Goal: Find specific page/section: Find specific page/section

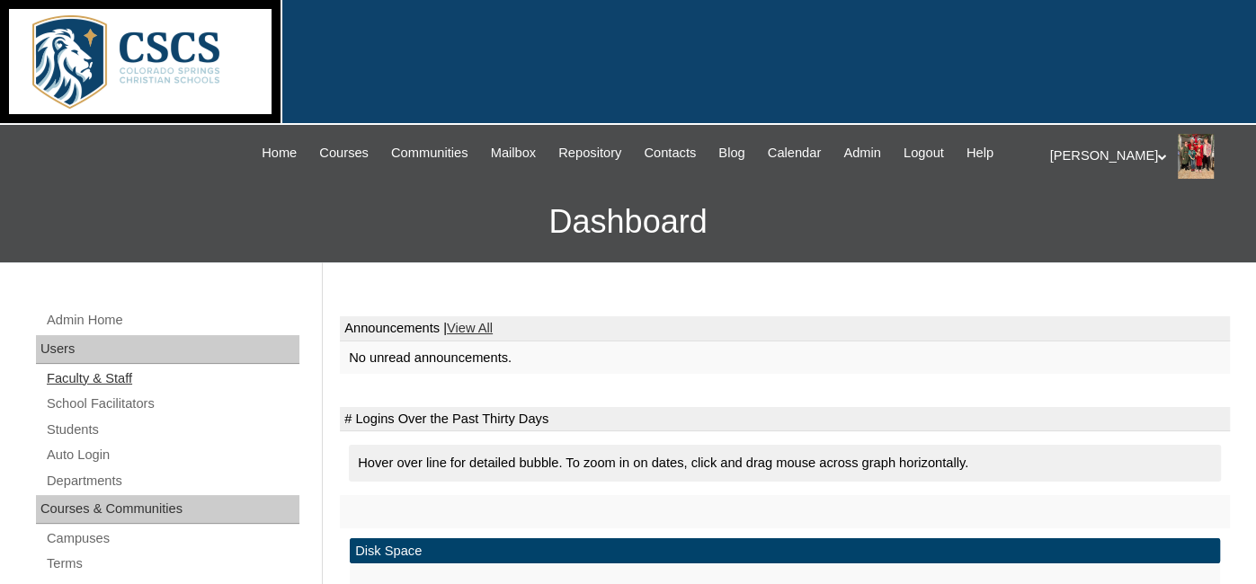
click at [123, 378] on link "Faculty & Staff" at bounding box center [172, 379] width 254 height 22
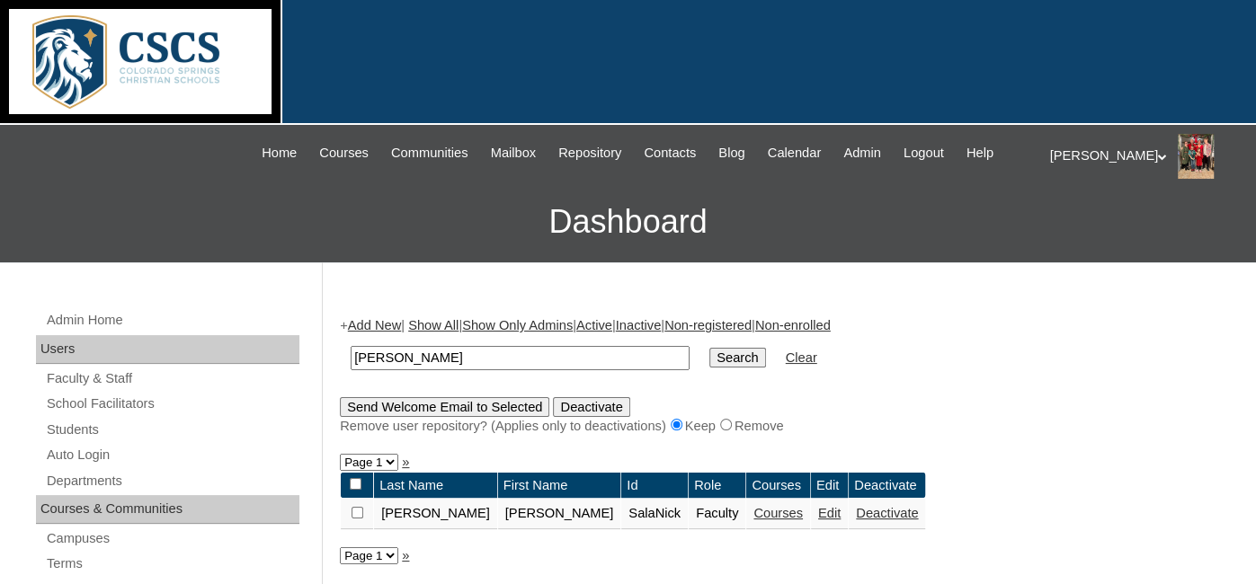
drag, startPoint x: 416, startPoint y: 357, endPoint x: 376, endPoint y: 359, distance: 40.5
click at [376, 359] on input "salas" at bounding box center [520, 358] width 339 height 24
type input "s"
type input "boland"
click at [743, 357] on input "Search" at bounding box center [737, 358] width 56 height 20
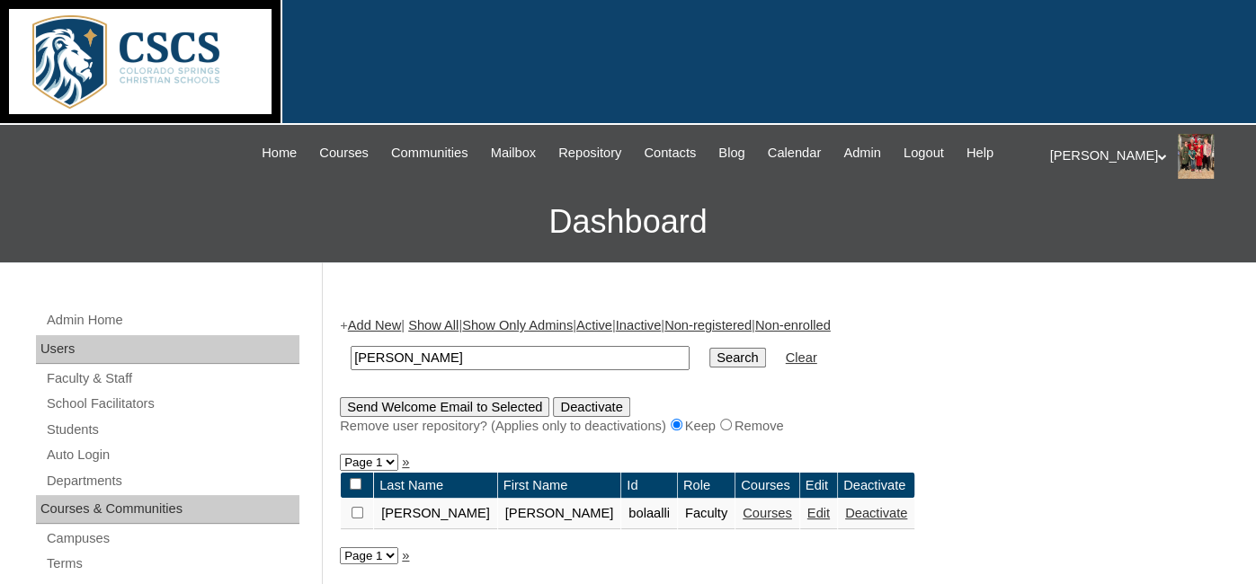
click at [742, 512] on link "Courses" at bounding box center [766, 513] width 49 height 14
